Goal: Task Accomplishment & Management: Use online tool/utility

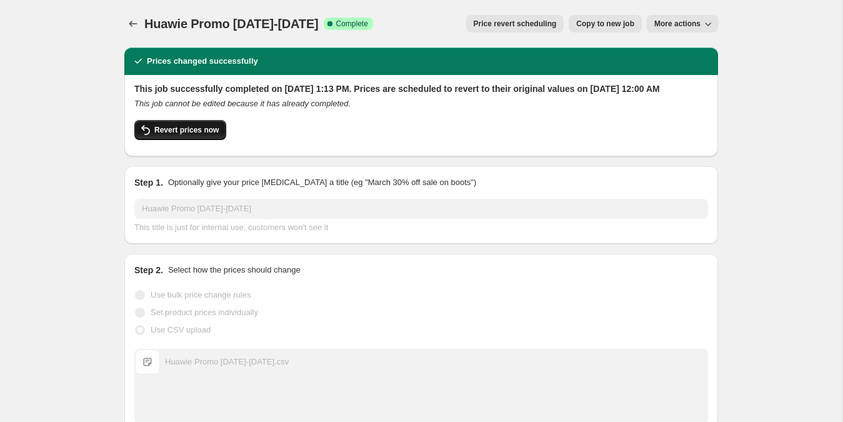
click at [215, 136] on button "Revert prices now" at bounding box center [180, 130] width 92 height 20
checkbox input "false"
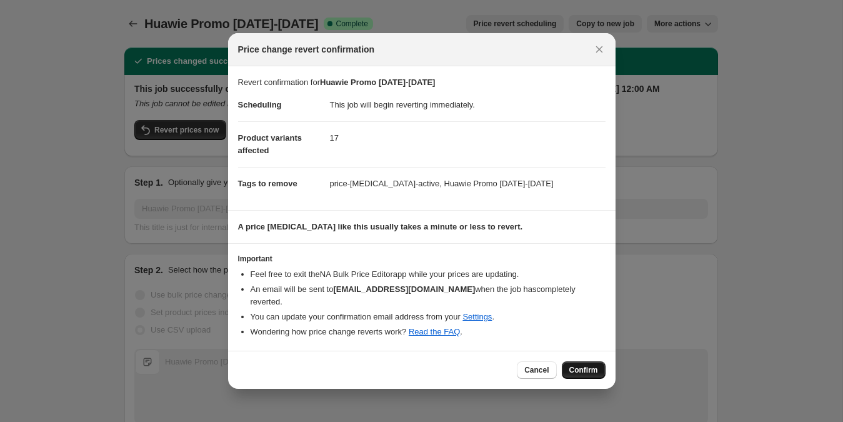
click at [573, 367] on span "Confirm" at bounding box center [583, 370] width 29 height 10
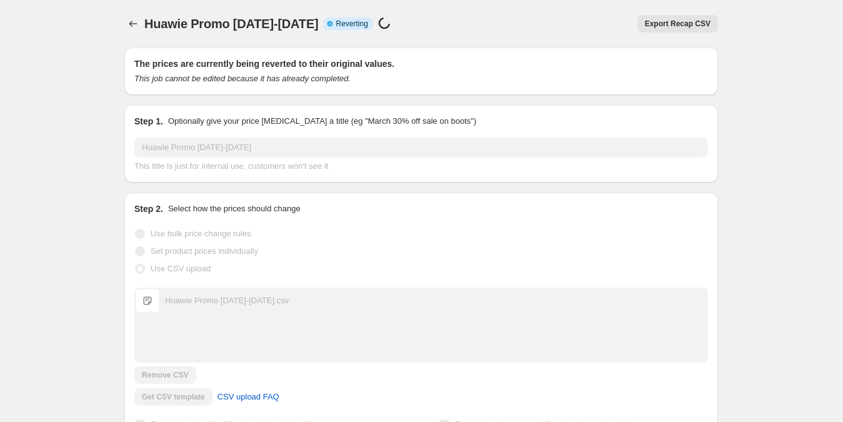
drag, startPoint x: 323, startPoint y: 304, endPoint x: 166, endPoint y: 304, distance: 157.4
click at [166, 304] on div "Huawie Promo [DATE]-[DATE].csv Huawie Promo [DATE]-[DATE].csv" at bounding box center [421, 300] width 572 height 25
copy div "Huawie Promo [DATE]-[DATE].csv"
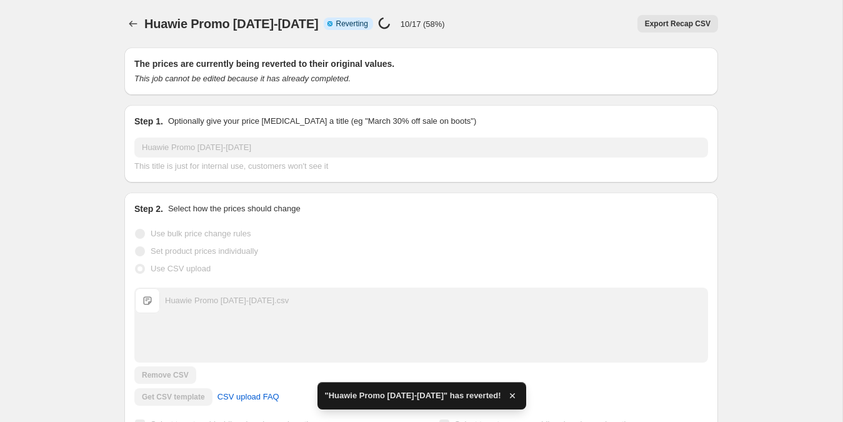
checkbox input "true"
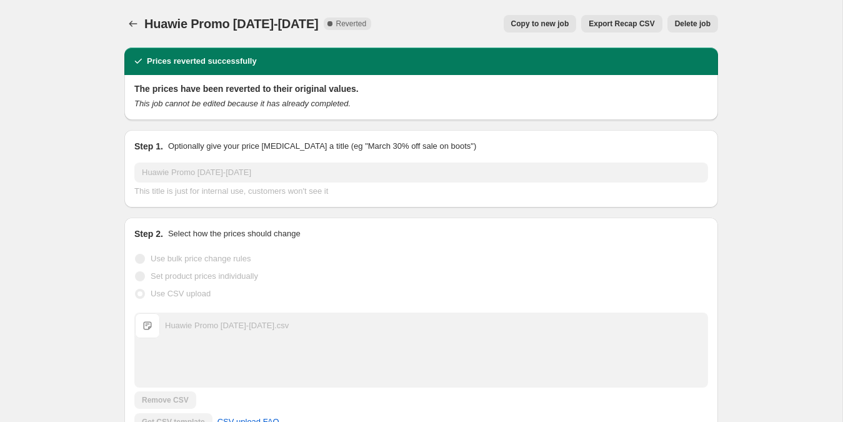
click at [538, 16] on button "Copy to new job" at bounding box center [539, 23] width 73 height 17
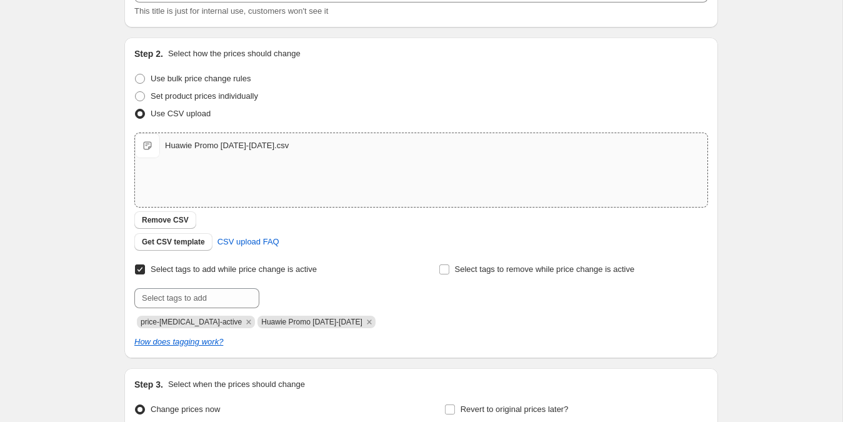
scroll to position [122, 0]
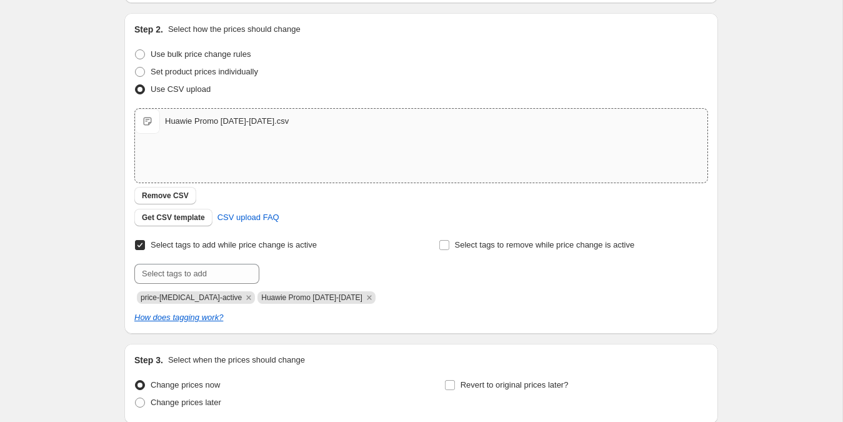
click at [247, 142] on div "Huawie Promo [DATE]-[DATE].csv Huawie Promo [DATE]-[DATE].csv" at bounding box center [421, 146] width 572 height 74
type input "C:\fakepath\Huawie Promo [DATE]-[DATE].csv"
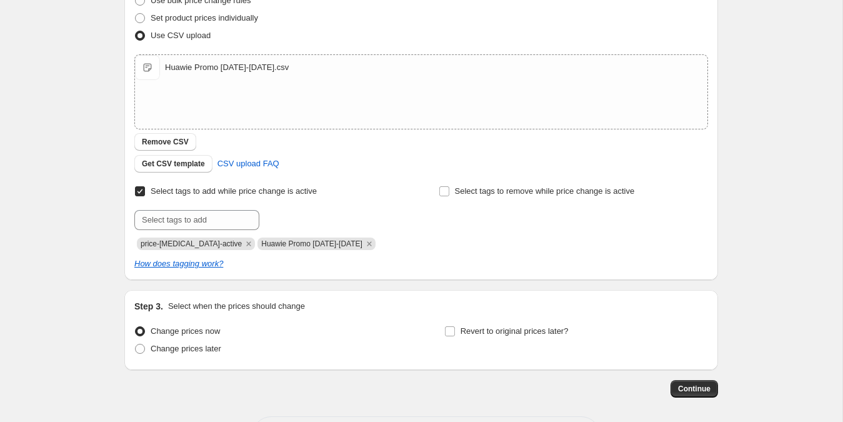
scroll to position [227, 0]
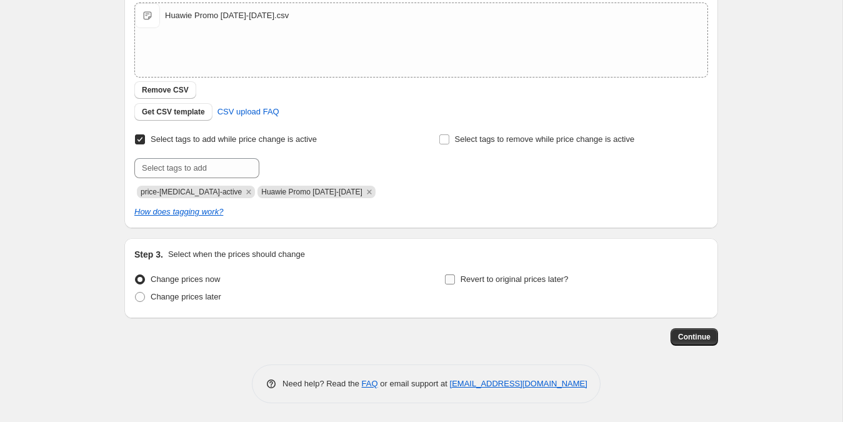
click at [448, 282] on input "Revert to original prices later?" at bounding box center [450, 279] width 10 height 10
checkbox input "true"
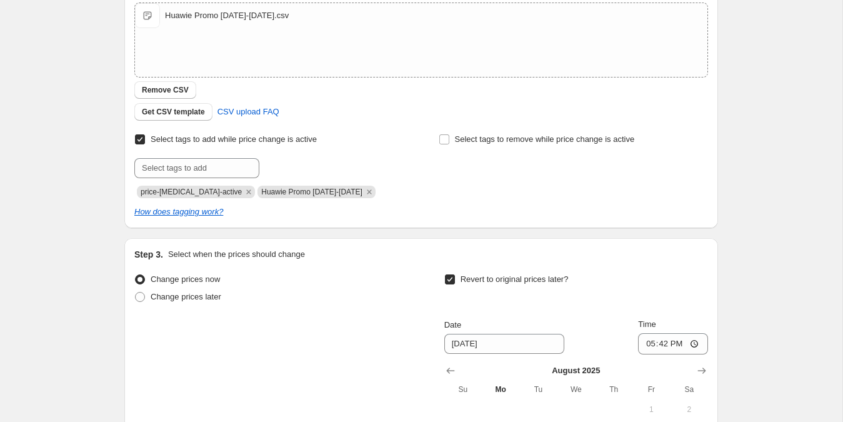
scroll to position [432, 0]
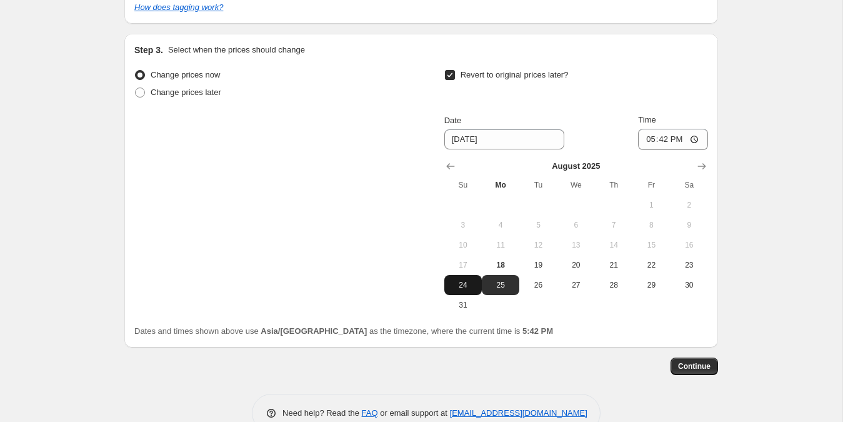
click at [463, 284] on span "24" at bounding box center [462, 285] width 27 height 10
type input "[DATE]"
click at [641, 142] on input "17:42" at bounding box center [673, 139] width 70 height 21
click at [670, 138] on input "12:00" at bounding box center [673, 139] width 70 height 21
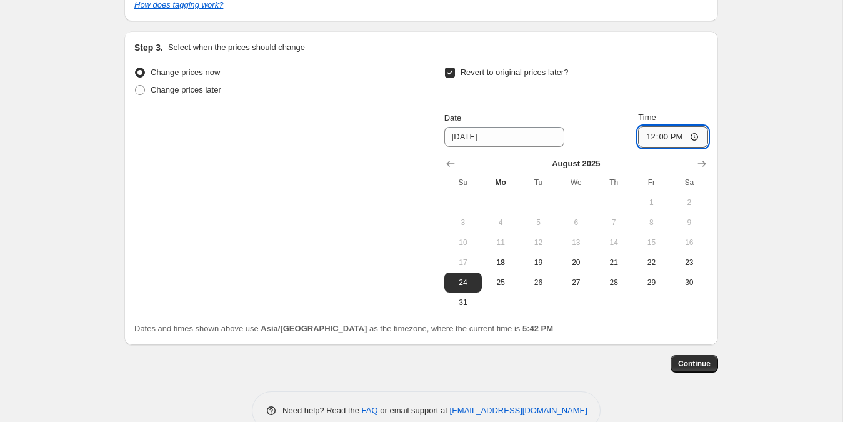
type input "00:00"
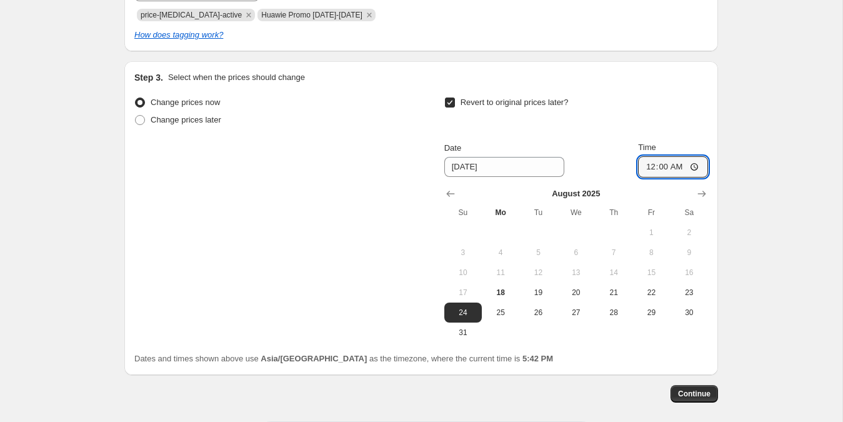
scroll to position [461, 0]
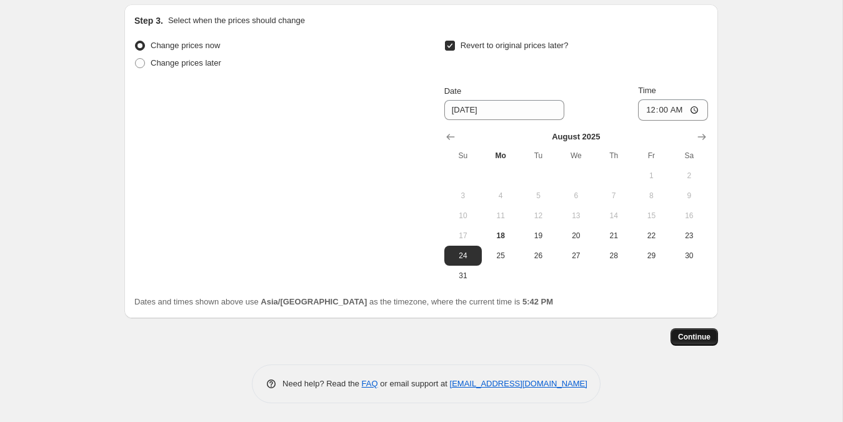
click at [691, 336] on span "Continue" at bounding box center [694, 337] width 32 height 10
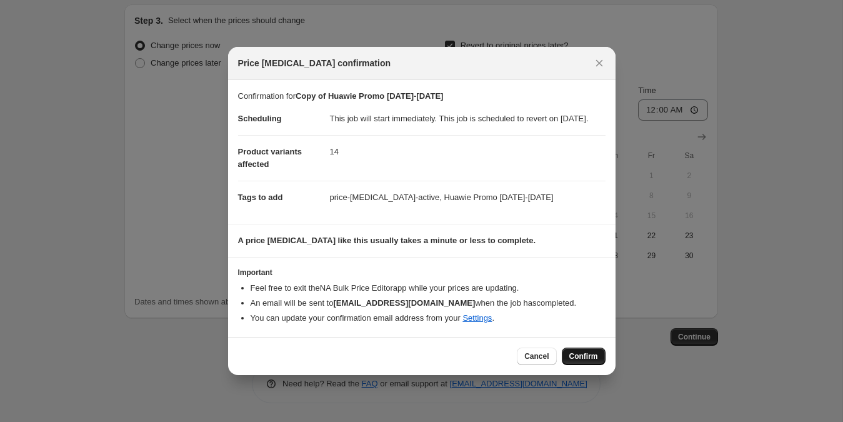
click at [575, 361] on span "Confirm" at bounding box center [583, 356] width 29 height 10
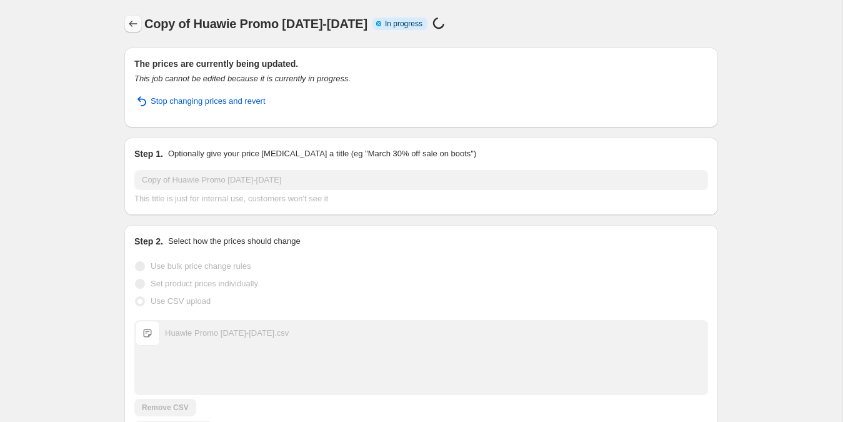
click at [129, 22] on icon "Price change jobs" at bounding box center [133, 23] width 12 height 12
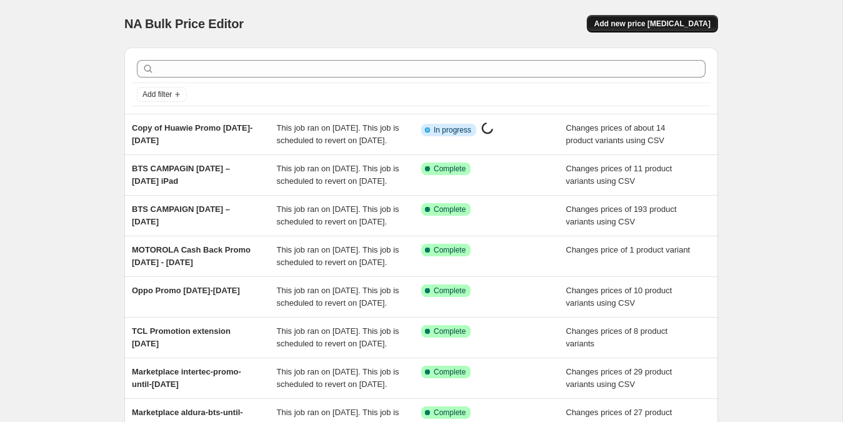
click at [639, 29] on button "Add new price [MEDICAL_DATA]" at bounding box center [651, 23] width 131 height 17
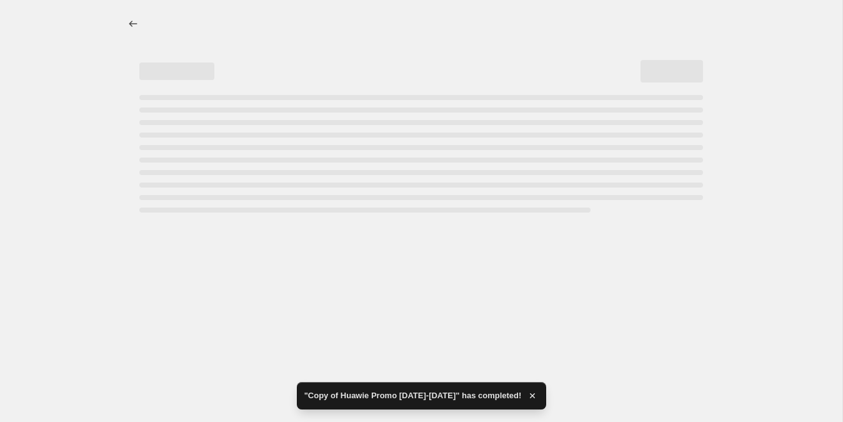
select select "percentage"
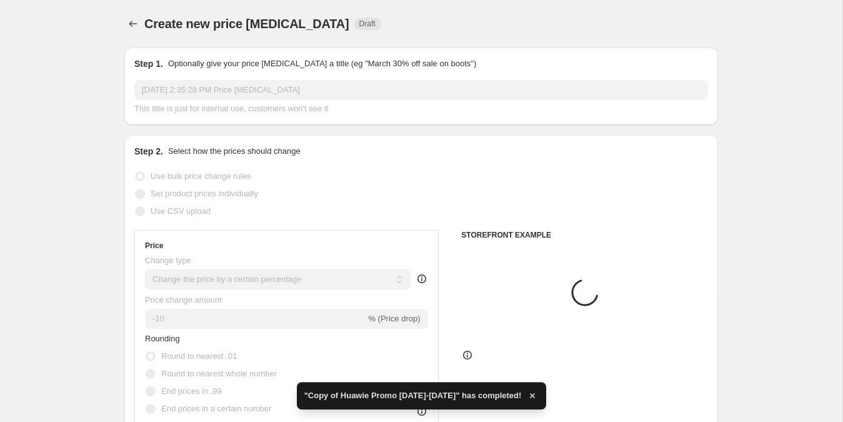
click at [351, 82] on input "[DATE] 2:35:28 PM Price [MEDICAL_DATA]" at bounding box center [420, 90] width 573 height 20
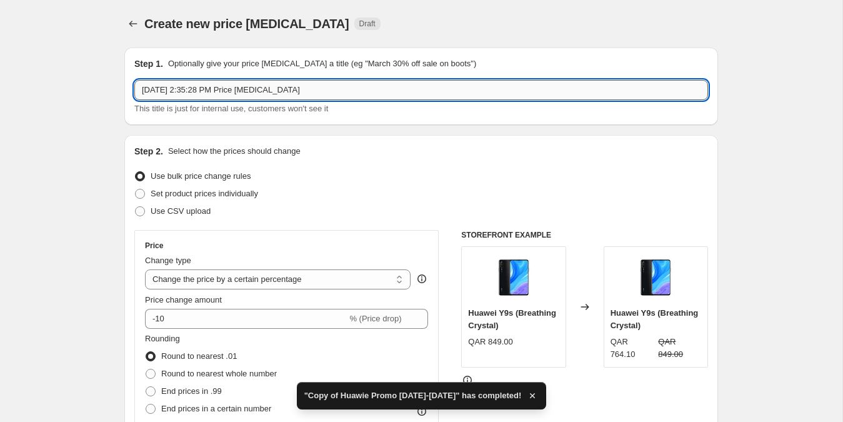
click at [351, 82] on input "[DATE] 2:35:28 PM Price [MEDICAL_DATA]" at bounding box center [420, 90] width 573 height 20
click at [347, 88] on input "[DATE] 2:35:28 PM Price [MEDICAL_DATA]" at bounding box center [420, 90] width 573 height 20
paste input "Huawie cashback Promo [DATE]- [DATE]"
type input "Huawie cashback Promo [DATE]- [DATE]"
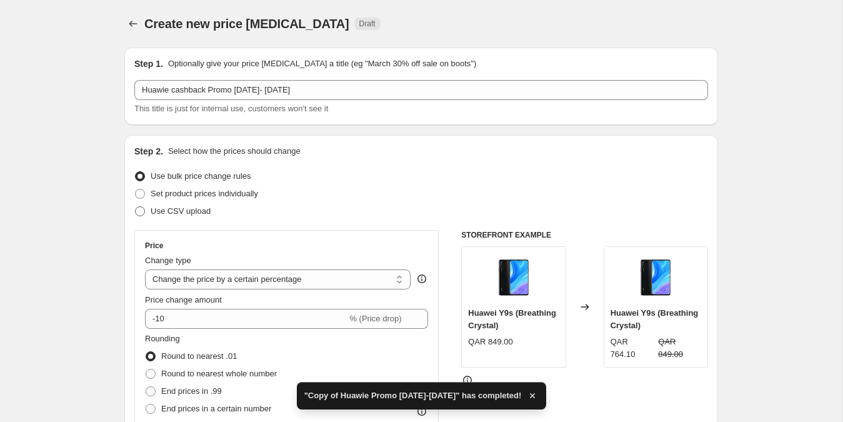
click at [190, 209] on span "Use CSV upload" at bounding box center [181, 210] width 60 height 9
click at [136, 207] on input "Use CSV upload" at bounding box center [135, 206] width 1 height 1
radio input "true"
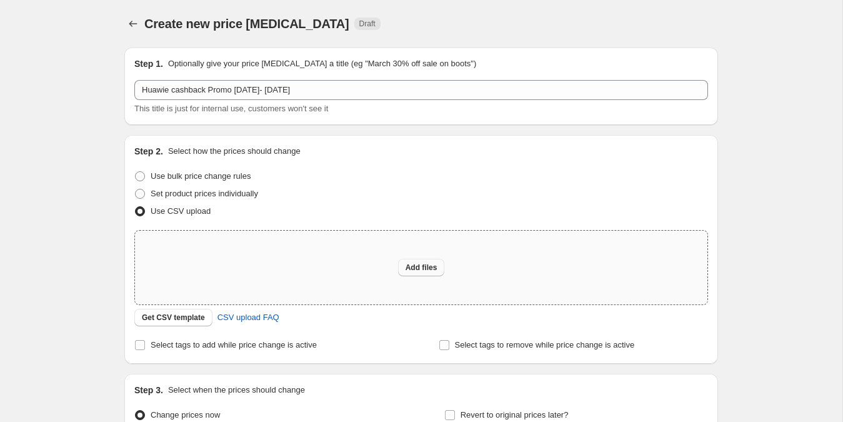
click at [418, 267] on span "Add files" at bounding box center [421, 267] width 32 height 10
click at [426, 259] on button "Add files" at bounding box center [421, 267] width 47 height 17
type input "C:\fakepath\Huawie Promo [DATE]-[DATE].csv"
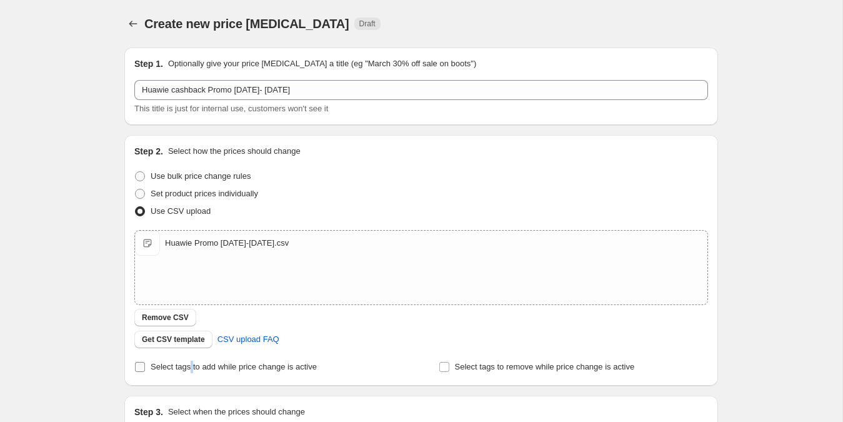
click at [139, 368] on input "Select tags to add while price change is active" at bounding box center [140, 367] width 10 height 10
checkbox input "true"
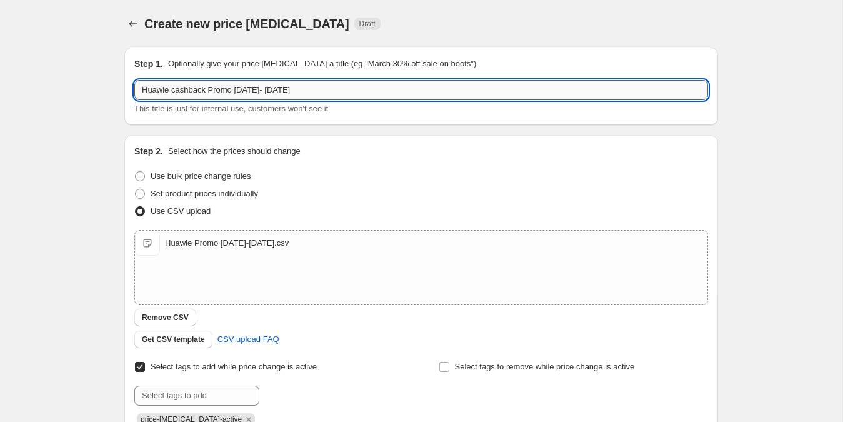
drag, startPoint x: 349, startPoint y: 93, endPoint x: 137, endPoint y: 96, distance: 211.8
click at [122, 84] on div "Step 1. Optionally give your price [MEDICAL_DATA] a title (eg "March 30% off sa…" at bounding box center [415, 304] width 603 height 535
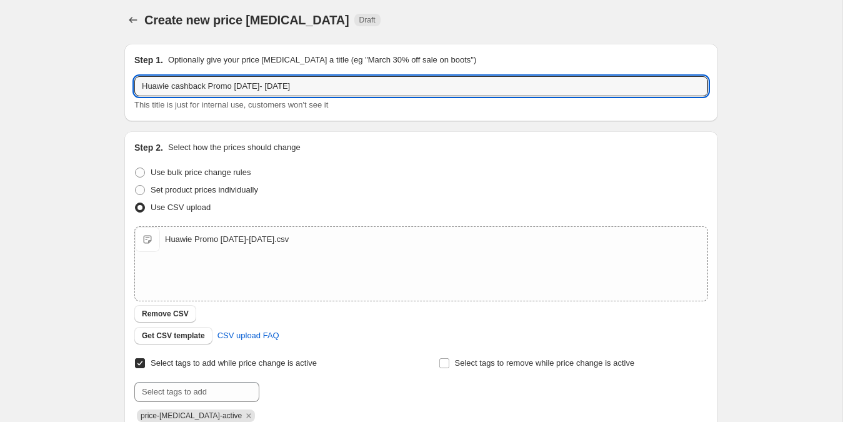
scroll to position [194, 0]
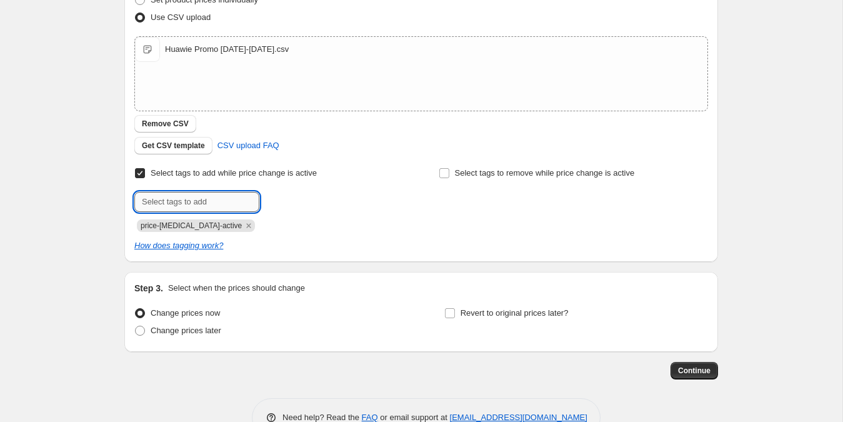
click at [200, 197] on input "text" at bounding box center [196, 202] width 125 height 20
paste input "Huawie cashback Promo [DATE]- [DATE]"
type input "Huawie cashback Promo [DATE]- [DATE]"
click at [297, 197] on span "Huawie cashb..." at bounding box center [315, 200] width 56 height 9
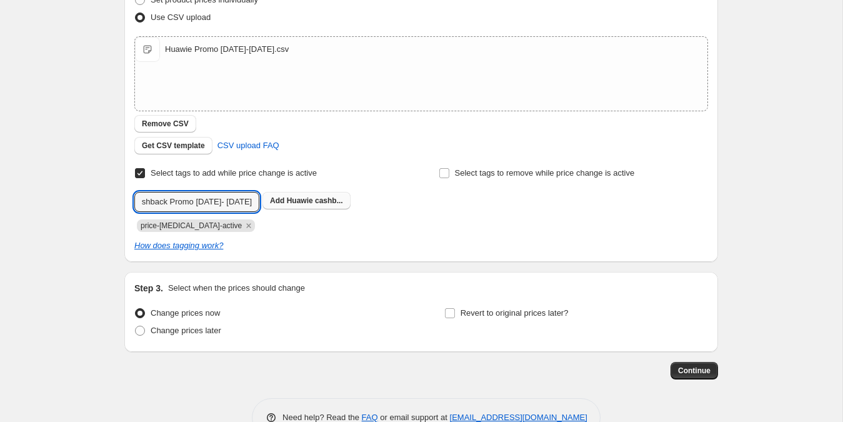
scroll to position [0, 0]
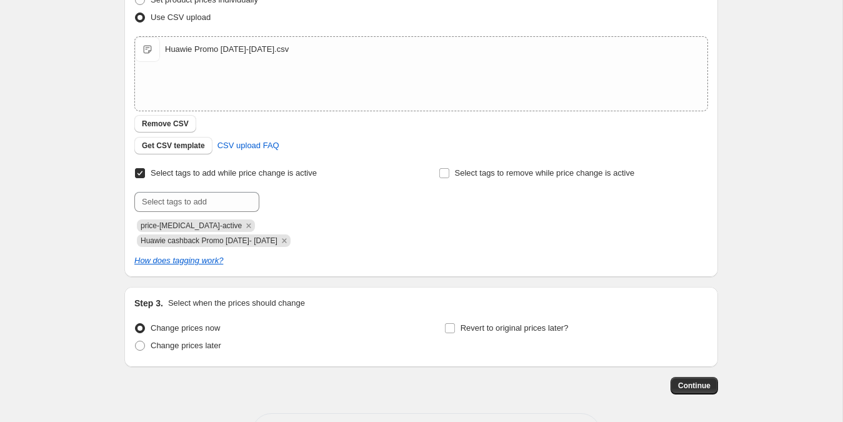
click at [445, 315] on div "Step 3. Select when the prices should change Change prices now Change prices la…" at bounding box center [420, 327] width 573 height 60
click at [453, 329] on input "Revert to original prices later?" at bounding box center [450, 328] width 10 height 10
checkbox input "true"
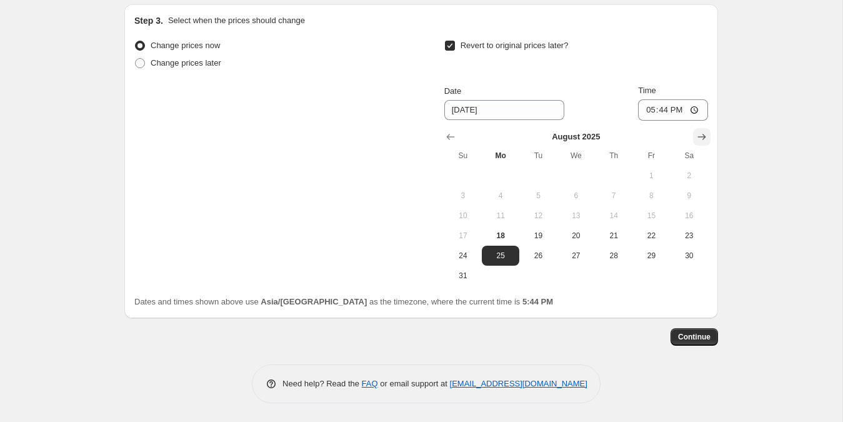
click at [707, 136] on icon "Show next month, September 2025" at bounding box center [701, 137] width 12 height 12
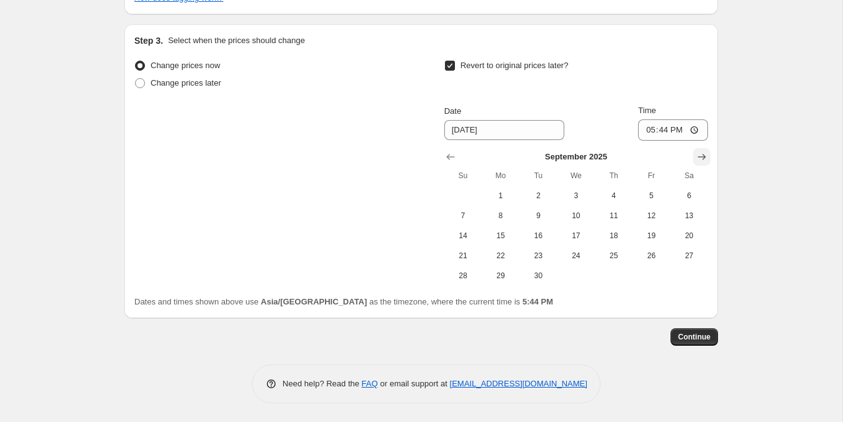
scroll to position [456, 0]
click at [536, 266] on button "30" at bounding box center [537, 275] width 37 height 20
type input "[DATE]"
click at [638, 129] on input "17:44" at bounding box center [673, 129] width 70 height 21
click at [678, 129] on input "12:00" at bounding box center [673, 129] width 70 height 21
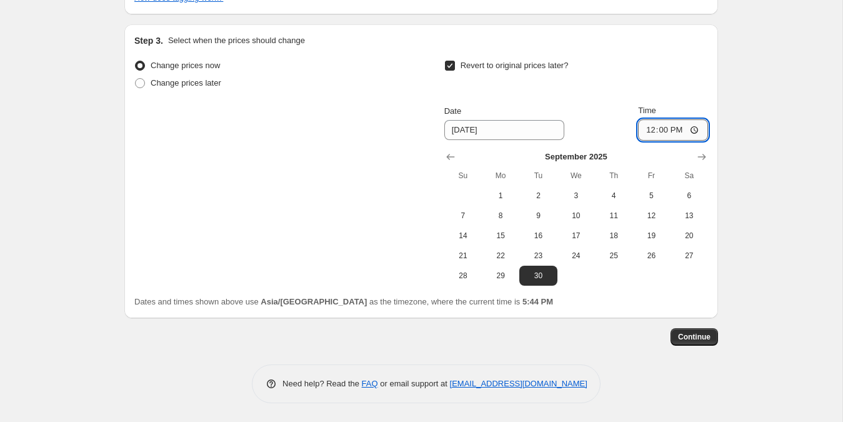
type input "00:00"
click at [640, 74] on div "Revert to original prices later?" at bounding box center [576, 75] width 264 height 37
click at [696, 331] on button "Continue" at bounding box center [693, 336] width 47 height 17
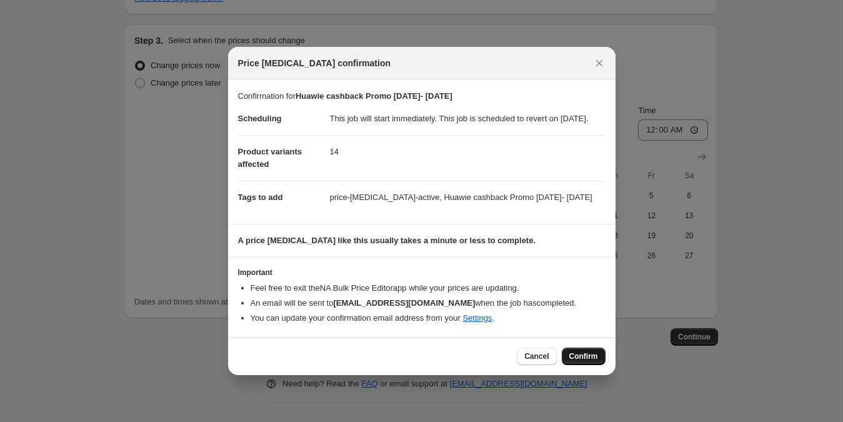
click at [581, 361] on span "Confirm" at bounding box center [583, 356] width 29 height 10
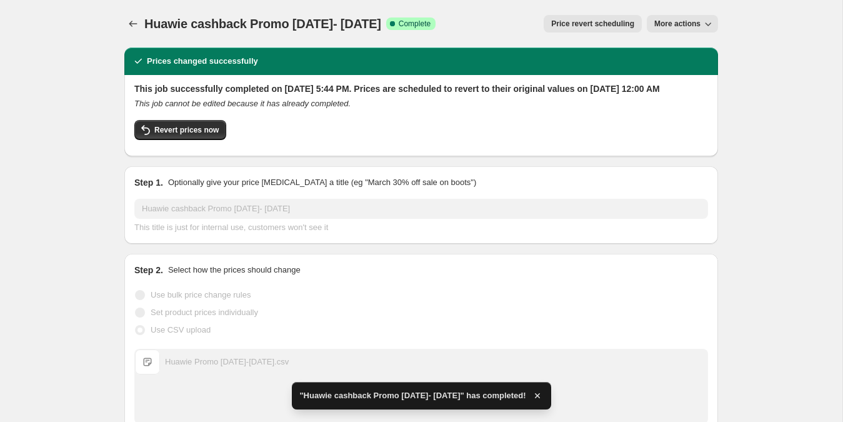
click at [659, 24] on span "More actions" at bounding box center [677, 24] width 46 height 10
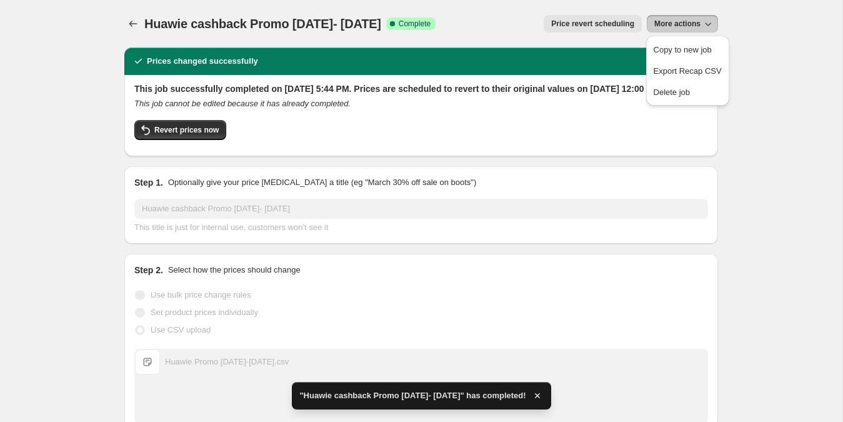
click at [613, 22] on span "Price revert scheduling" at bounding box center [592, 24] width 83 height 10
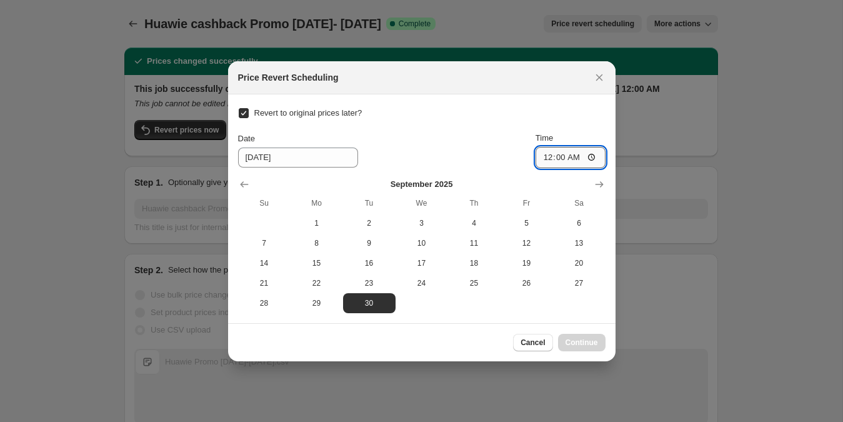
click at [541, 154] on input "00:00" at bounding box center [570, 157] width 70 height 21
click at [556, 157] on input "00:00" at bounding box center [570, 157] width 70 height 21
click at [566, 157] on input "00:00" at bounding box center [570, 157] width 70 height 21
click at [599, 178] on icon "Show next month, October 2025" at bounding box center [599, 184] width 12 height 12
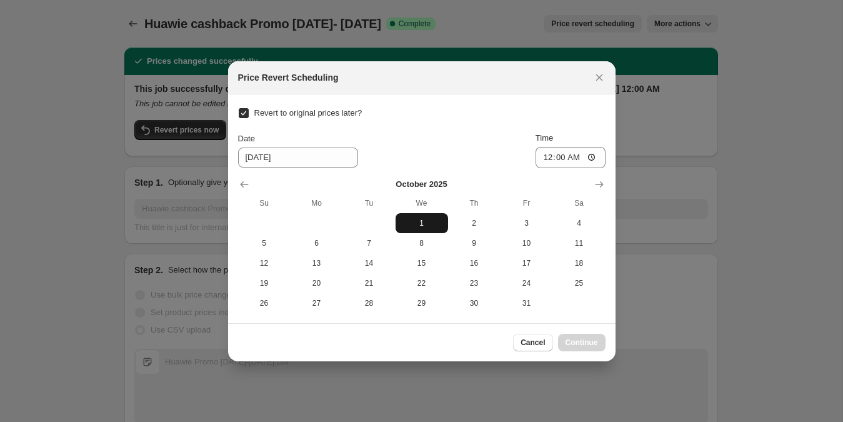
click at [424, 219] on span "1" at bounding box center [421, 223] width 42 height 10
type input "[DATE]"
click at [591, 347] on button "Continue" at bounding box center [581, 342] width 47 height 17
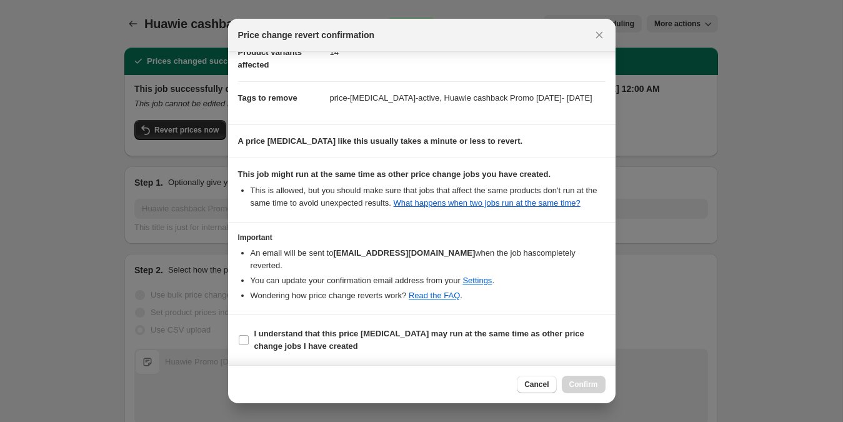
scroll to position [96, 0]
click at [292, 345] on b "I understand that this price [MEDICAL_DATA] may run at the same time as other p…" at bounding box center [419, 340] width 330 height 22
click at [249, 345] on input "I understand that this price [MEDICAL_DATA] may run at the same time as other p…" at bounding box center [244, 340] width 10 height 10
checkbox input "true"
click at [576, 378] on button "Confirm" at bounding box center [583, 383] width 44 height 17
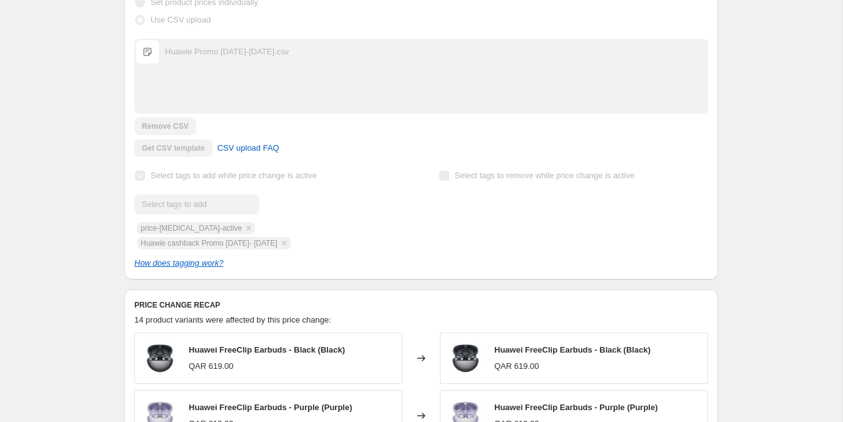
scroll to position [0, 0]
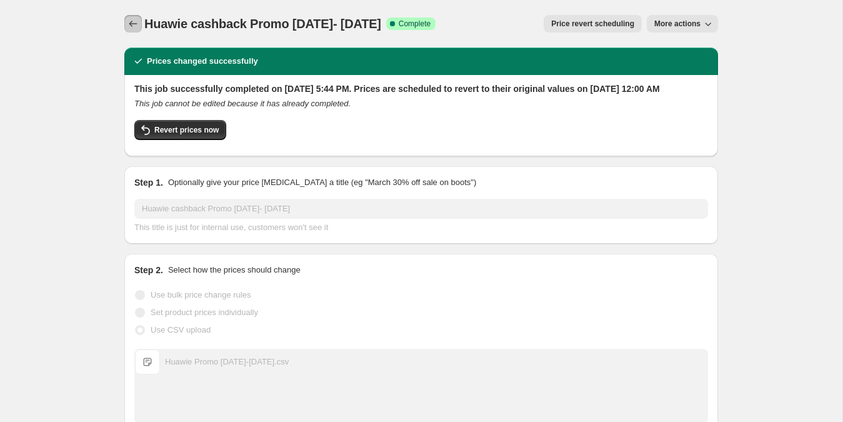
click at [138, 26] on icon "Price change jobs" at bounding box center [133, 23] width 12 height 12
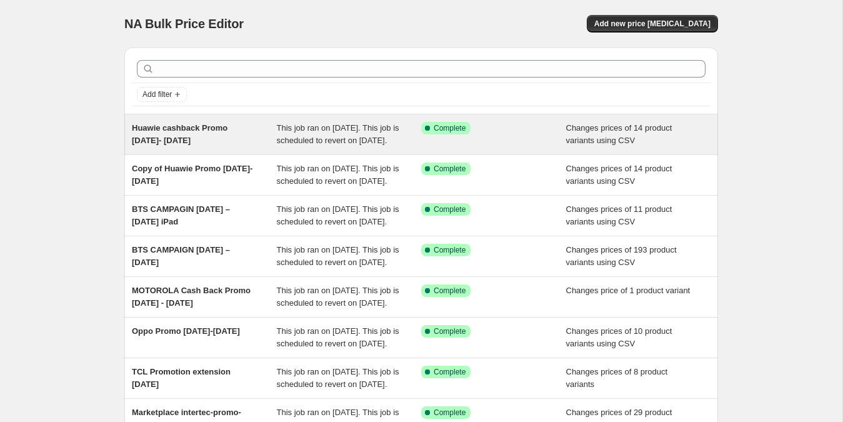
click at [200, 127] on span "Huawie cashback Promo [DATE]- [DATE]" at bounding box center [180, 134] width 96 height 22
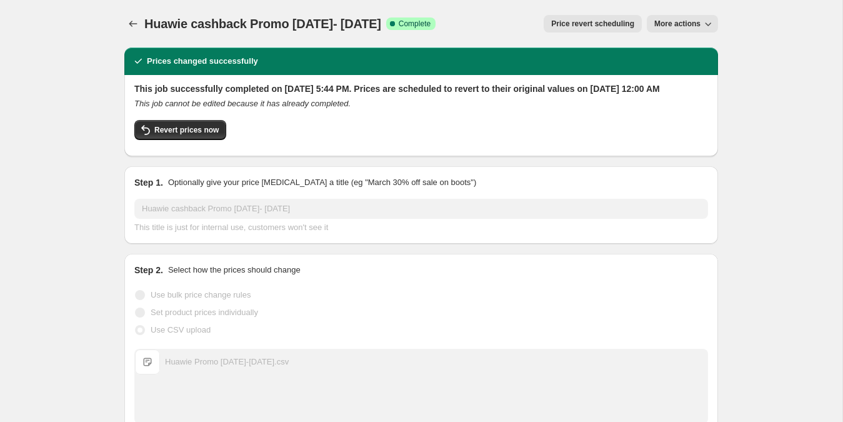
click at [654, 24] on span "More actions" at bounding box center [677, 24] width 46 height 10
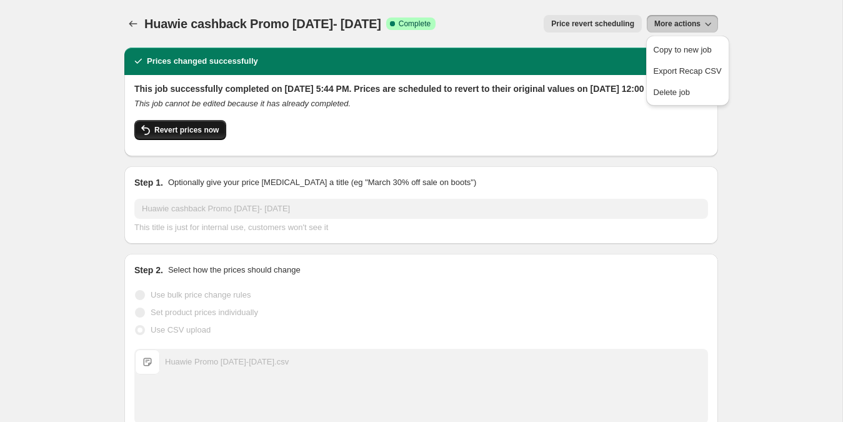
click at [204, 135] on span "Revert prices now" at bounding box center [186, 130] width 64 height 10
checkbox input "false"
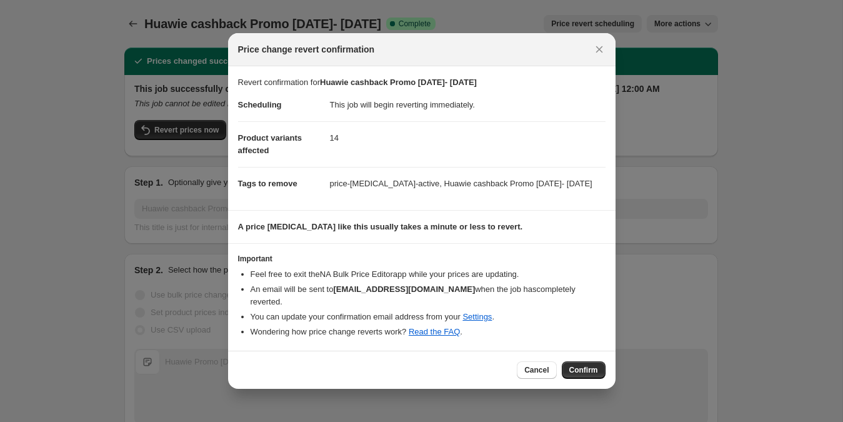
click at [581, 375] on span "Confirm" at bounding box center [583, 370] width 29 height 10
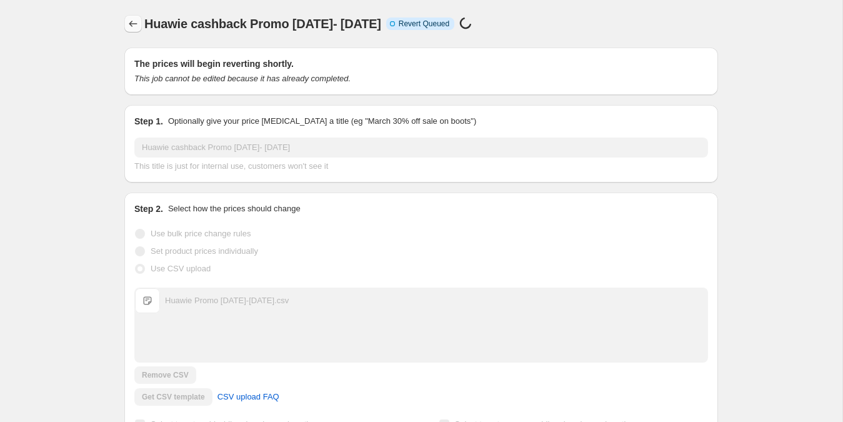
click at [130, 26] on icon "Price change jobs" at bounding box center [133, 23] width 12 height 12
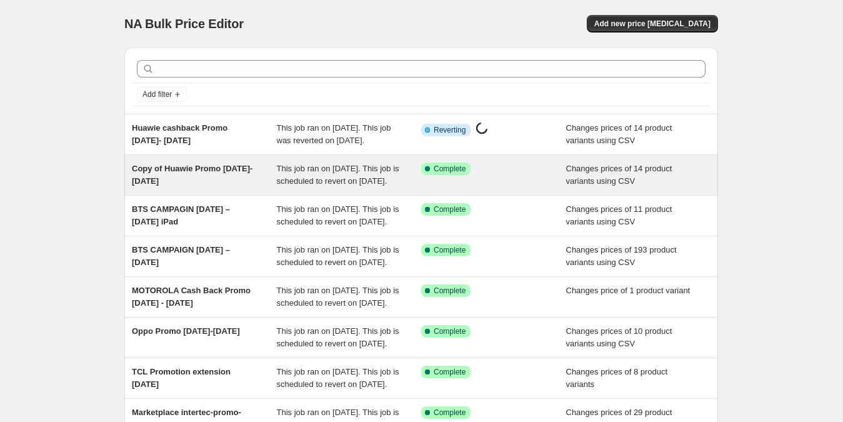
click at [220, 182] on span "Copy of Huawie Promo [DATE]-[DATE]" at bounding box center [192, 175] width 121 height 22
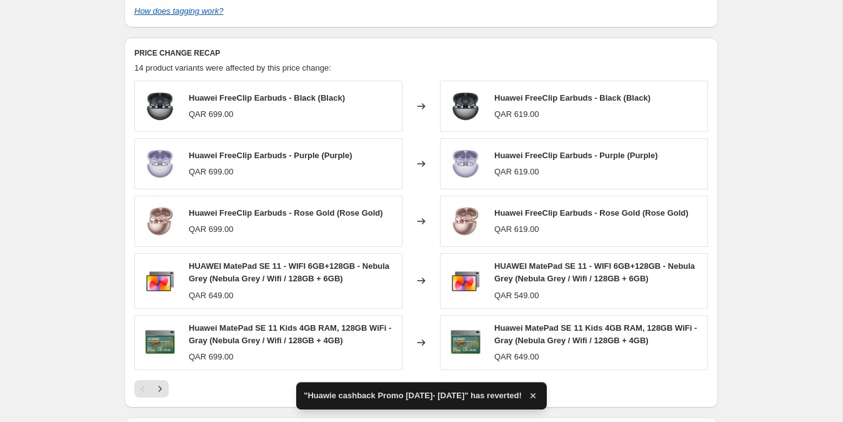
scroll to position [586, 0]
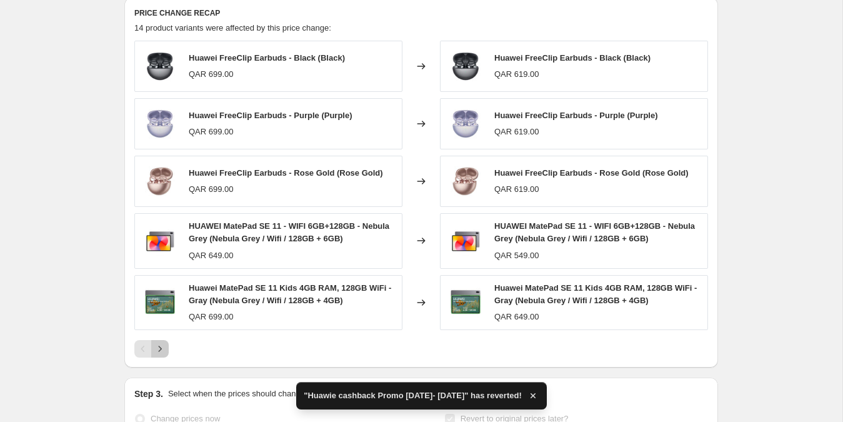
click at [161, 355] on icon "Next" at bounding box center [160, 348] width 12 height 12
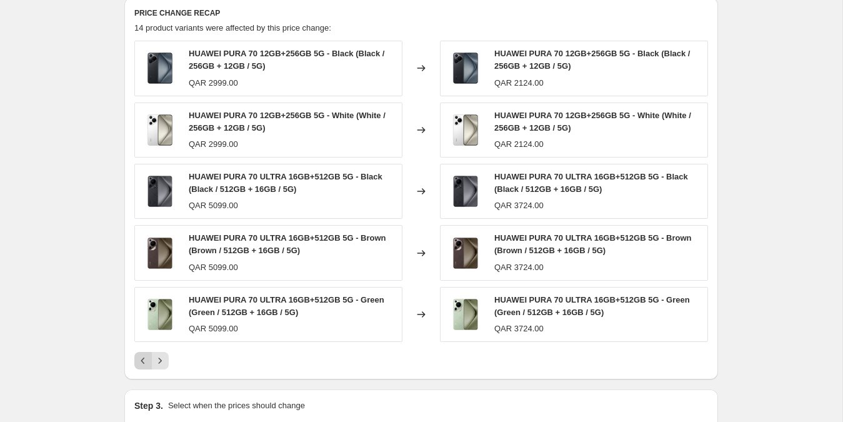
click at [142, 363] on icon "Previous" at bounding box center [143, 360] width 4 height 6
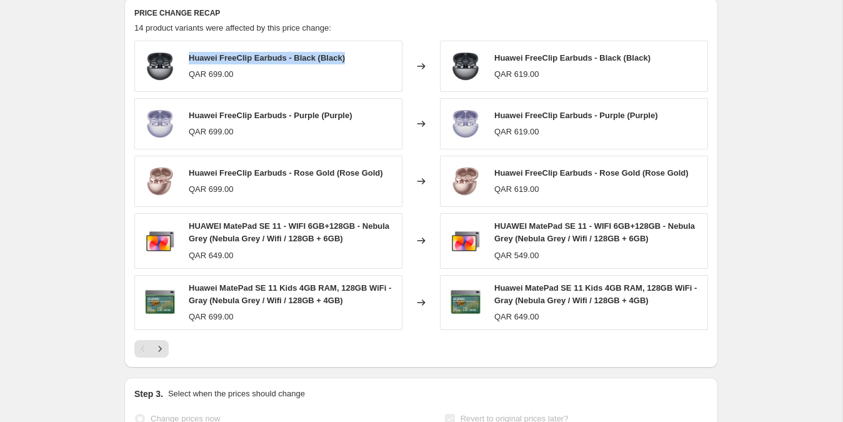
drag, startPoint x: 353, startPoint y: 72, endPoint x: 186, endPoint y: 71, distance: 166.8
click at [186, 71] on div "Huawei FreeClip Earbuds - Black (Black) QAR 699.00" at bounding box center [268, 66] width 268 height 51
copy span "Huawei FreeClip Earbuds - Black (Black)"
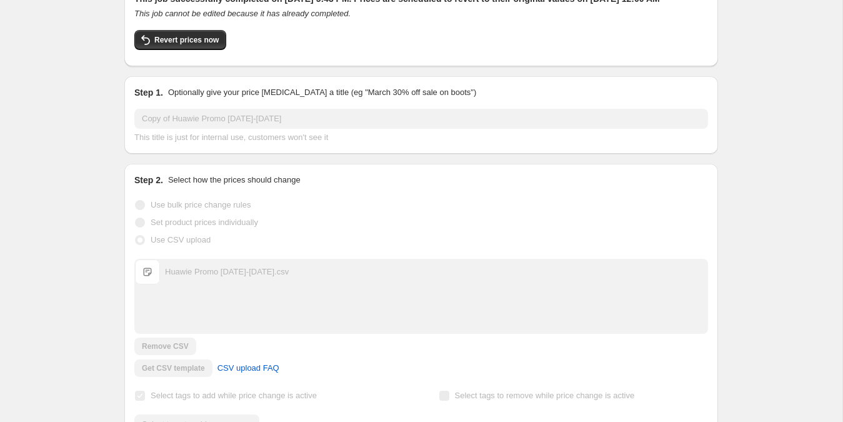
scroll to position [0, 0]
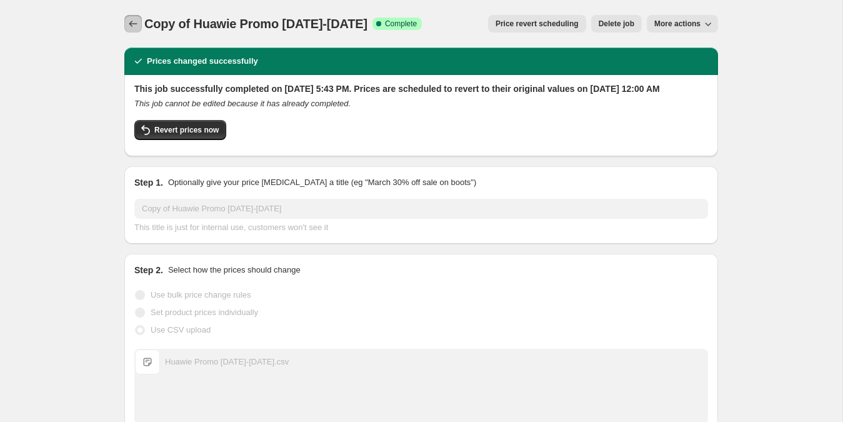
click at [133, 22] on icon "Price change jobs" at bounding box center [133, 23] width 12 height 12
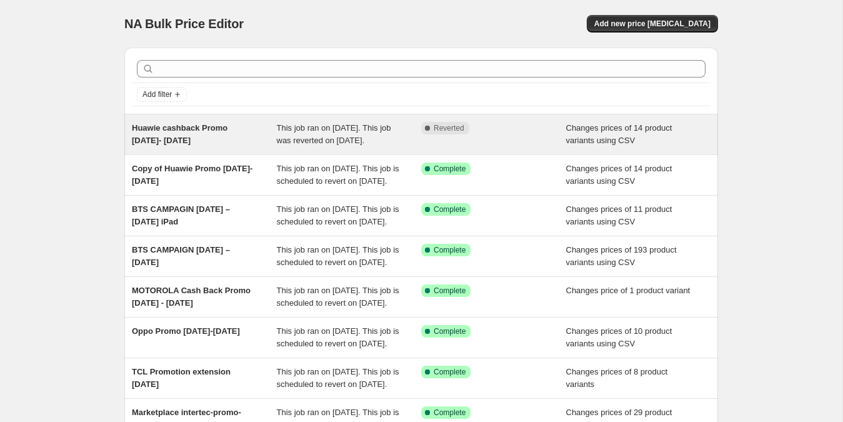
click at [297, 142] on span "This job ran on [DATE]. This job was reverted on [DATE]." at bounding box center [334, 134] width 114 height 22
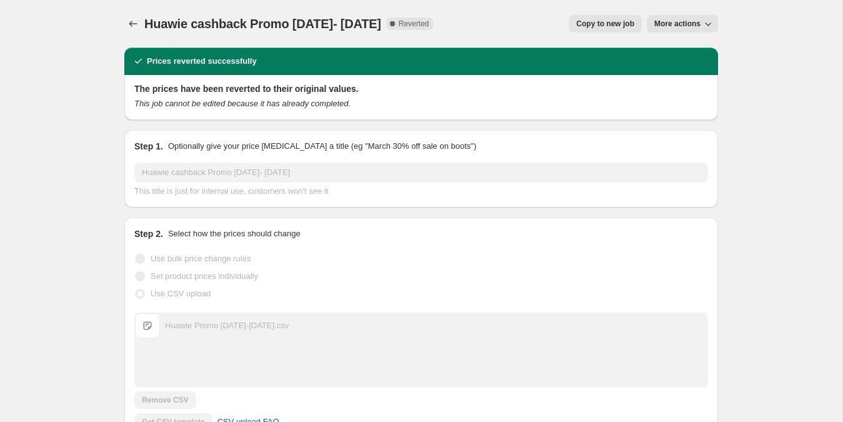
click at [615, 18] on button "Copy to new job" at bounding box center [604, 23] width 73 height 17
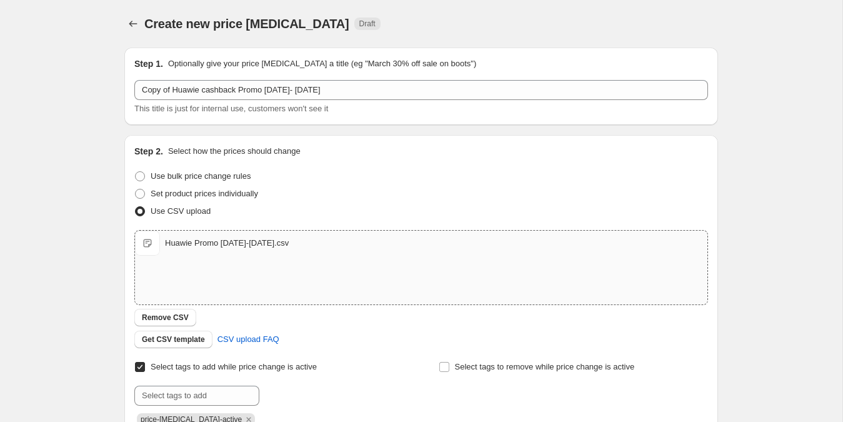
click at [304, 252] on div "Huawie Promo [DATE]-[DATE].csv Huawie Promo [DATE]-[DATE].csv" at bounding box center [421, 242] width 572 height 25
type input "C:\fakepath\Huawie cashback Promo [DATE]- [DATE].csv"
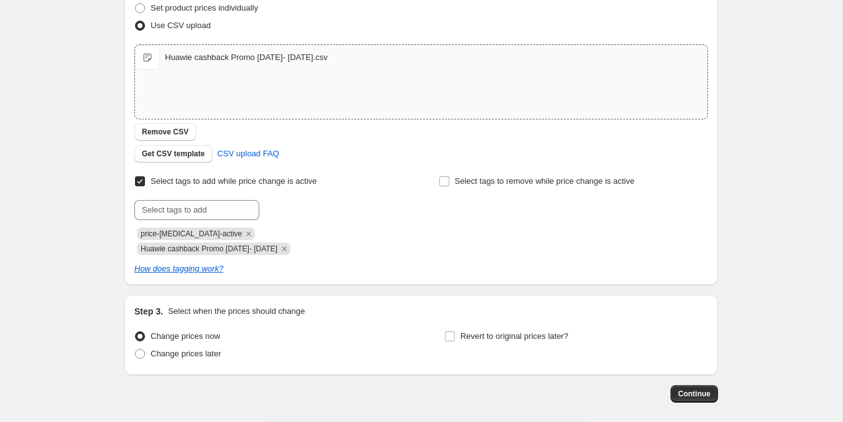
scroll to position [190, 0]
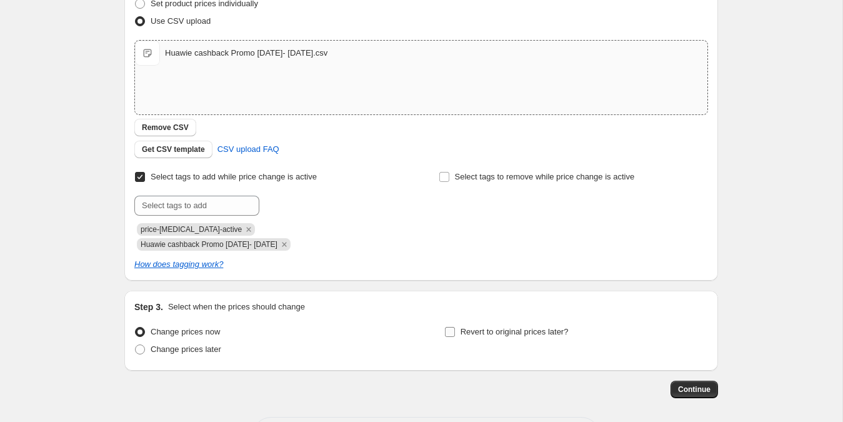
click at [447, 331] on input "Revert to original prices later?" at bounding box center [450, 332] width 10 height 10
checkbox input "true"
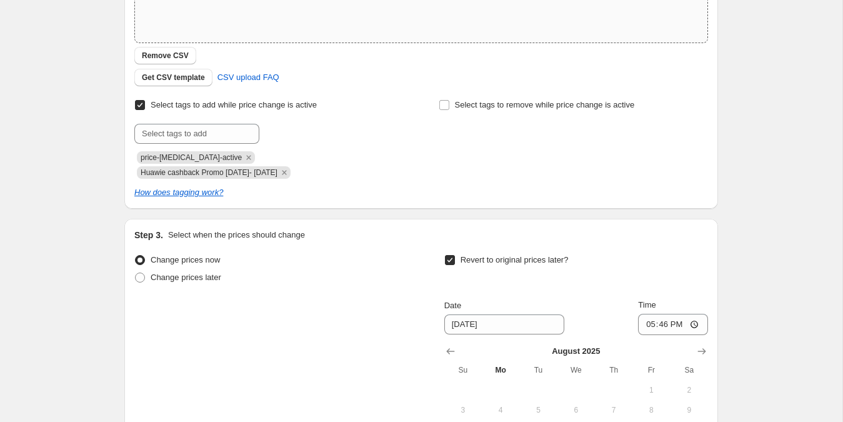
scroll to position [381, 0]
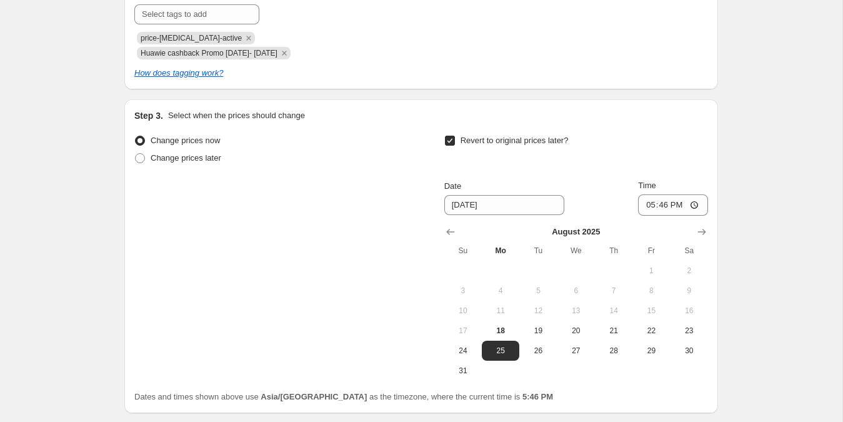
click at [693, 221] on div "[DATE] Su Mo Tu We Th Fr Sa 1 2 3 4 5 6 7 8 9 10 11 12 13 14 15 16 17 18 19 20 …" at bounding box center [571, 297] width 274 height 165
click at [700, 233] on icon "Show next month, September 2025" at bounding box center [701, 231] width 12 height 12
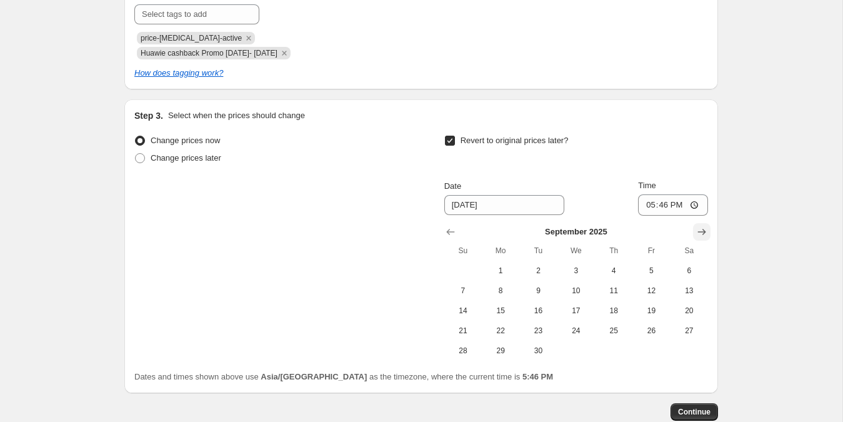
drag, startPoint x: 698, startPoint y: 230, endPoint x: 646, endPoint y: 237, distance: 52.2
click at [696, 228] on icon "Show next month, October 2025" at bounding box center [701, 231] width 12 height 12
drag, startPoint x: 578, startPoint y: 263, endPoint x: 588, endPoint y: 254, distance: 13.8
click at [578, 264] on button "1" at bounding box center [575, 270] width 37 height 20
type input "[DATE]"
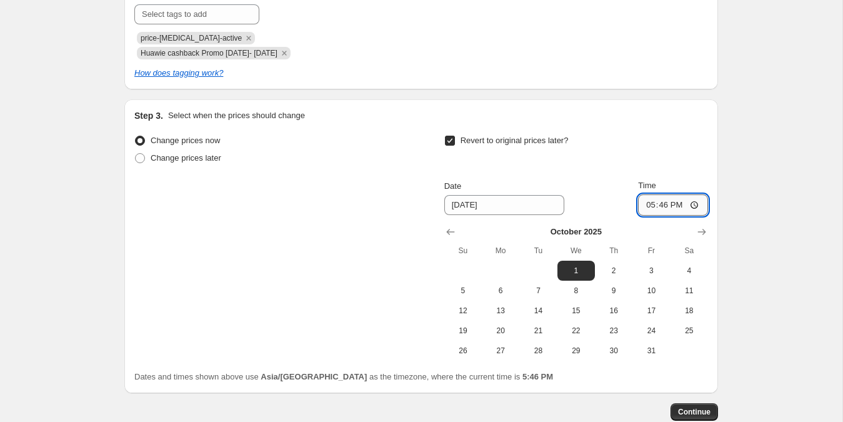
click at [641, 200] on input "17:46" at bounding box center [673, 204] width 70 height 21
click at [671, 205] on input "12:00" at bounding box center [673, 204] width 70 height 21
type input "00:00"
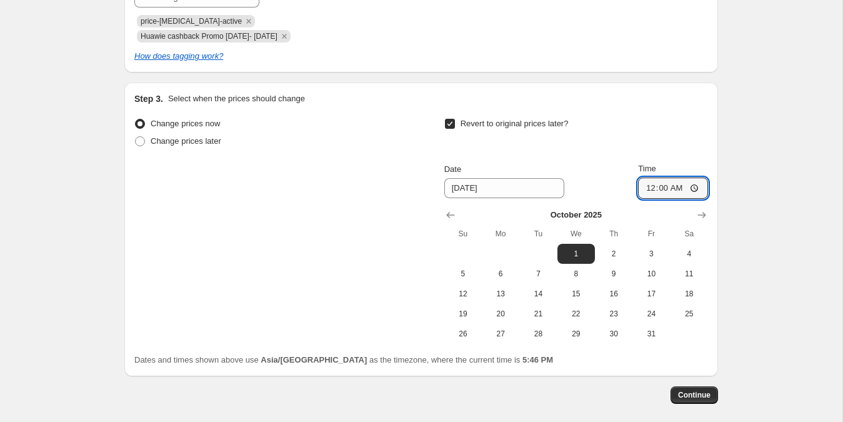
scroll to position [456, 0]
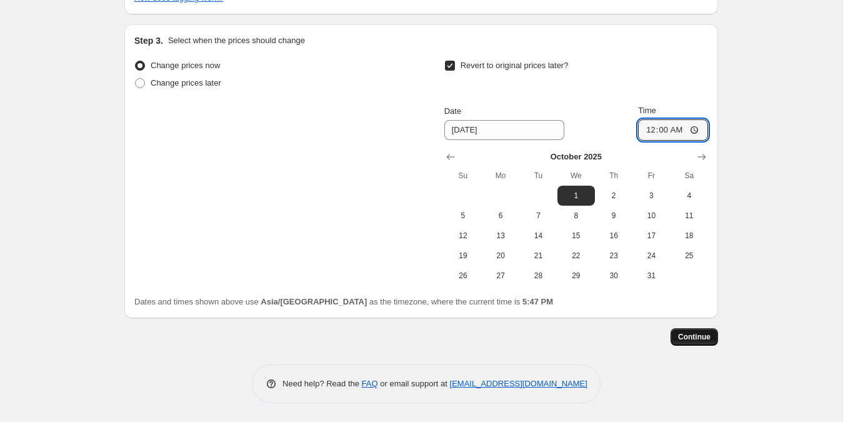
click at [706, 337] on span "Continue" at bounding box center [694, 337] width 32 height 10
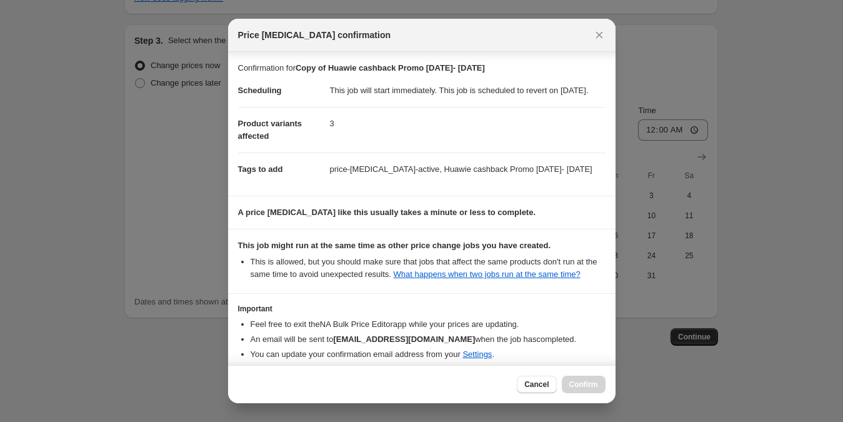
scroll to position [96, 0]
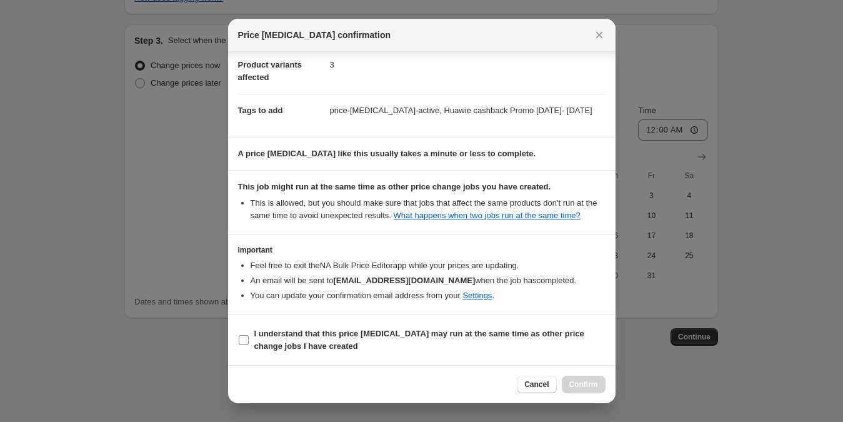
click at [314, 335] on b "I understand that this price [MEDICAL_DATA] may run at the same time as other p…" at bounding box center [419, 340] width 330 height 22
click at [249, 335] on input "I understand that this price [MEDICAL_DATA] may run at the same time as other p…" at bounding box center [244, 340] width 10 height 10
checkbox input "true"
click at [570, 372] on div "Cancel Confirm" at bounding box center [421, 384] width 387 height 38
click at [574, 381] on span "Confirm" at bounding box center [583, 384] width 29 height 10
